Goal: Transaction & Acquisition: Purchase product/service

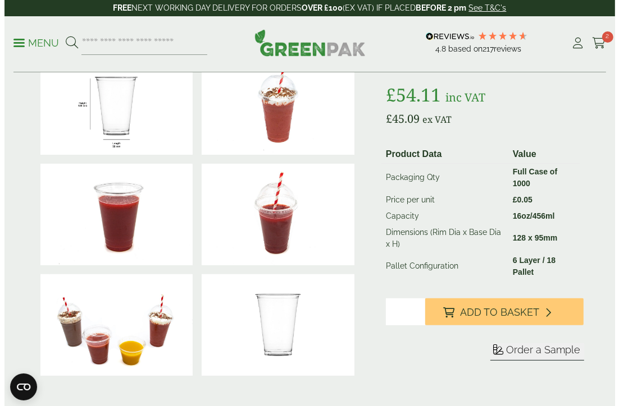
scroll to position [112, 0]
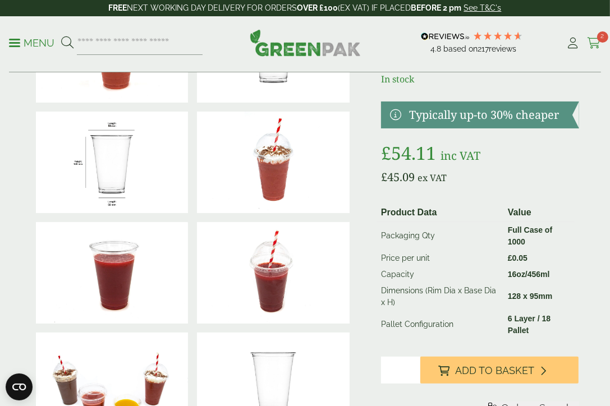
click at [593, 38] on icon at bounding box center [594, 43] width 14 height 11
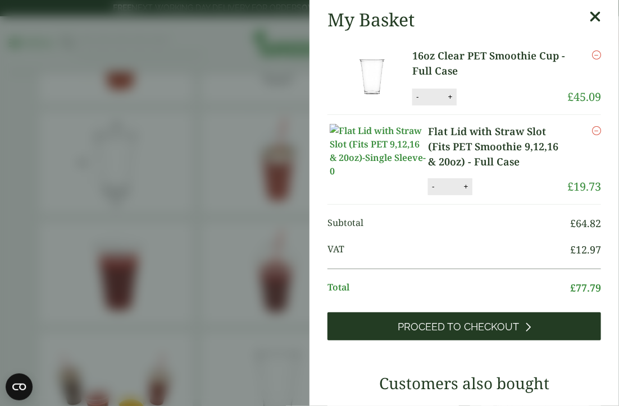
click at [461, 325] on span "Proceed to Checkout" at bounding box center [457, 327] width 121 height 12
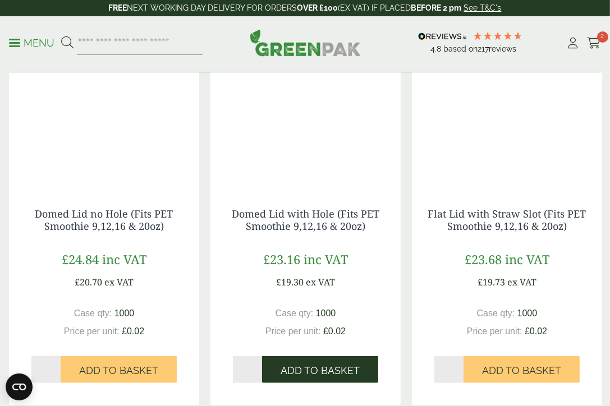
scroll to position [1067, 0]
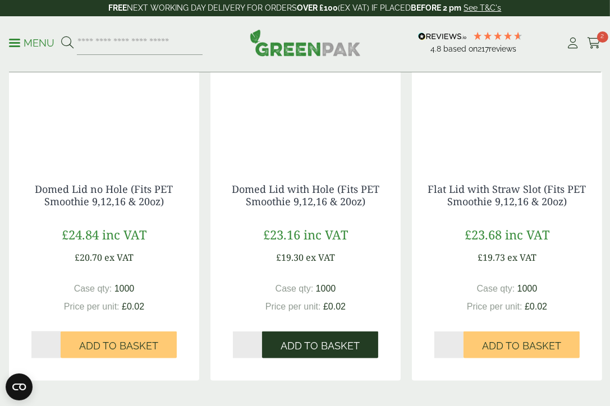
click at [307, 348] on span "Add to Basket" at bounding box center [320, 346] width 79 height 12
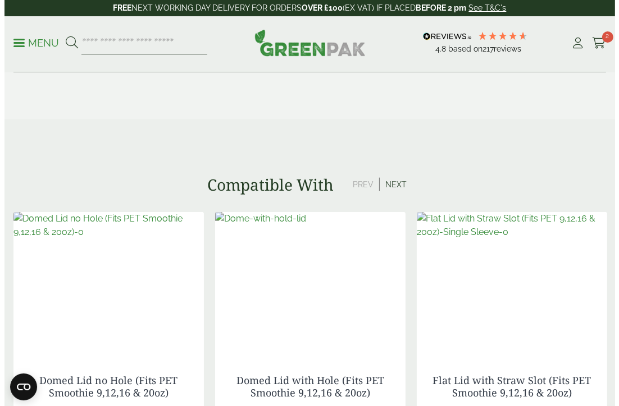
scroll to position [786, 0]
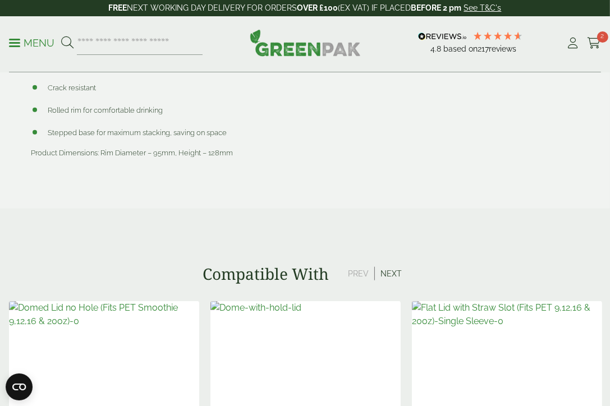
click at [597, 40] on icon at bounding box center [594, 43] width 14 height 11
